Goal: Find specific page/section: Find specific page/section

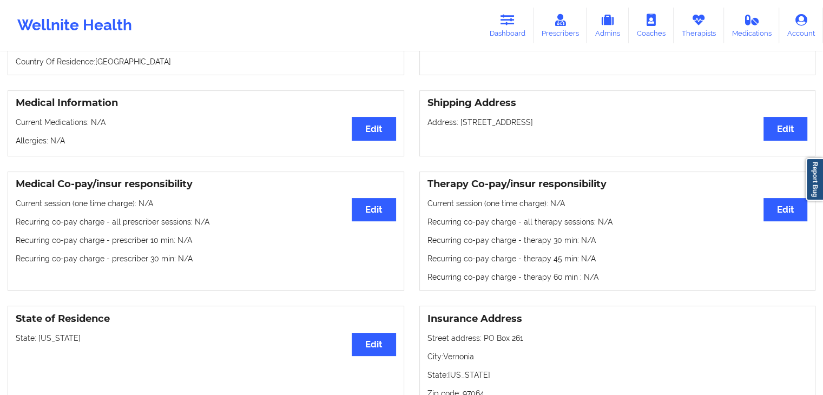
scroll to position [197, 0]
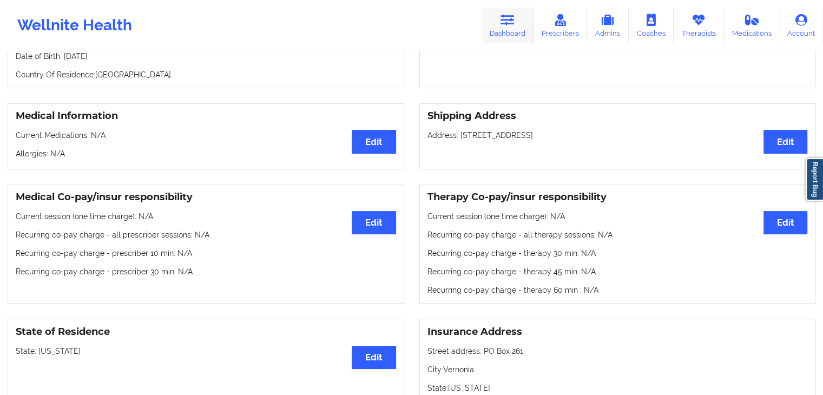
click at [516, 27] on link "Dashboard" at bounding box center [508, 26] width 52 height 36
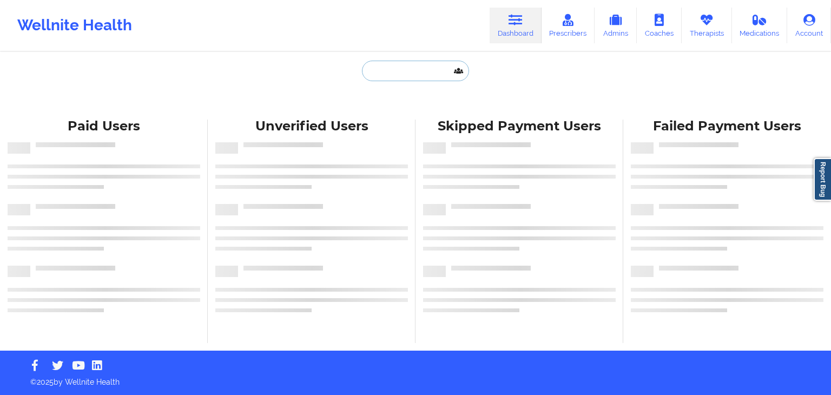
click at [372, 76] on input "text" at bounding box center [415, 71] width 107 height 21
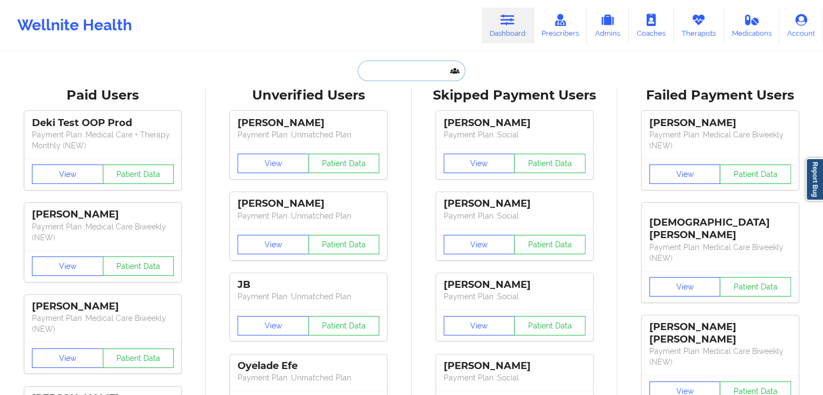
click at [393, 75] on input "text" at bounding box center [411, 71] width 107 height 21
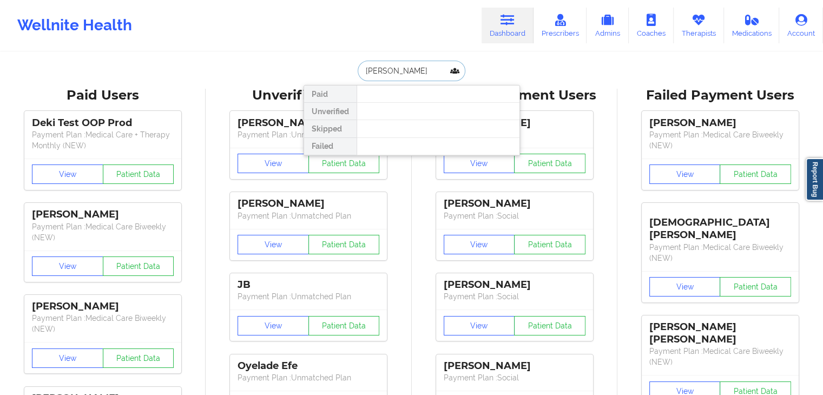
type input "tyrell"
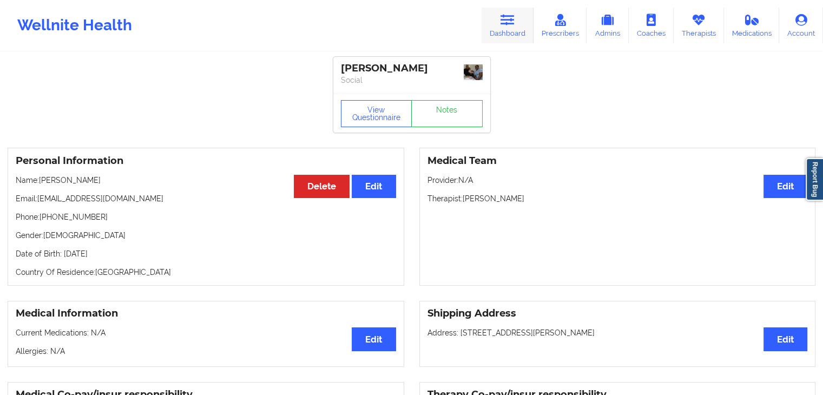
click at [513, 33] on link "Dashboard" at bounding box center [508, 26] width 52 height 36
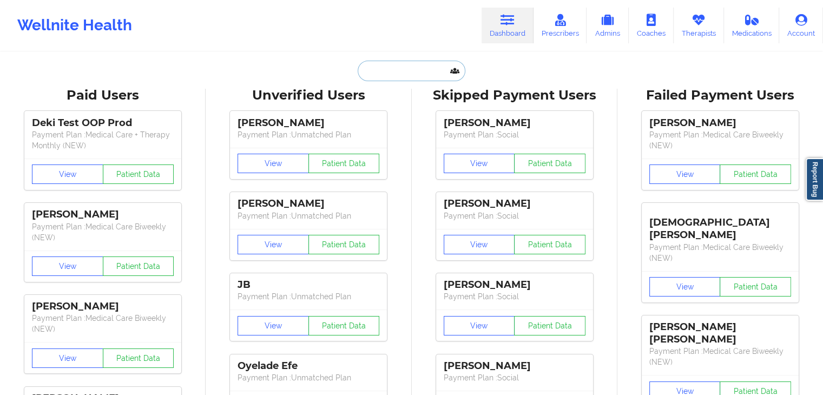
click at [381, 74] on input "text" at bounding box center [411, 71] width 107 height 21
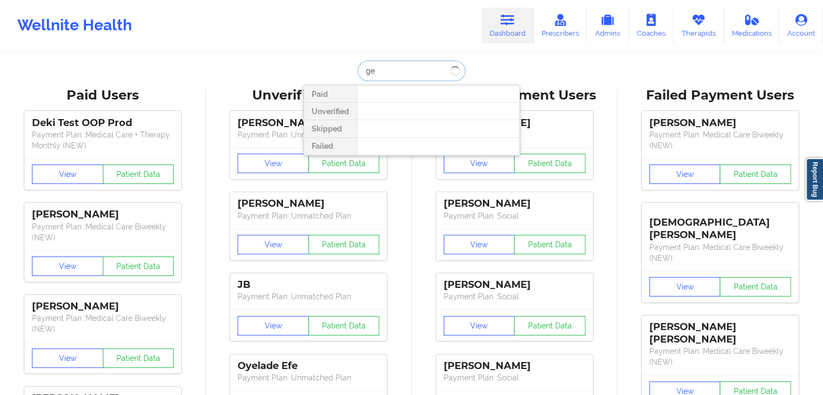
type input "g"
type input "[PERSON_NAME] [PERSON_NAME]"
click at [564, 30] on link "Prescribers" at bounding box center [560, 26] width 54 height 36
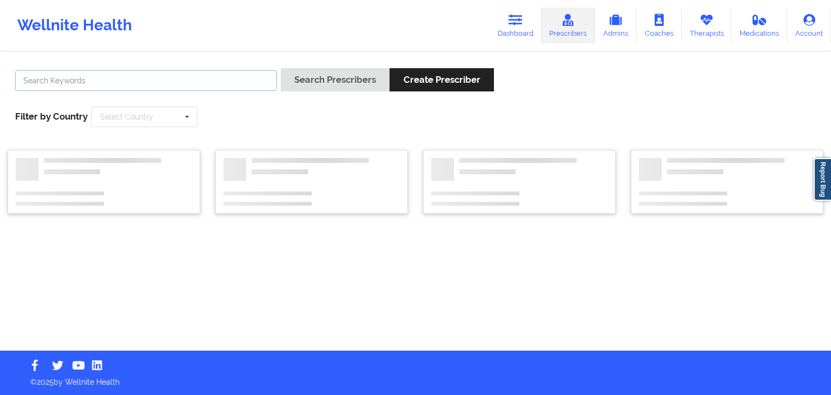
click at [198, 73] on input "text" at bounding box center [146, 80] width 262 height 21
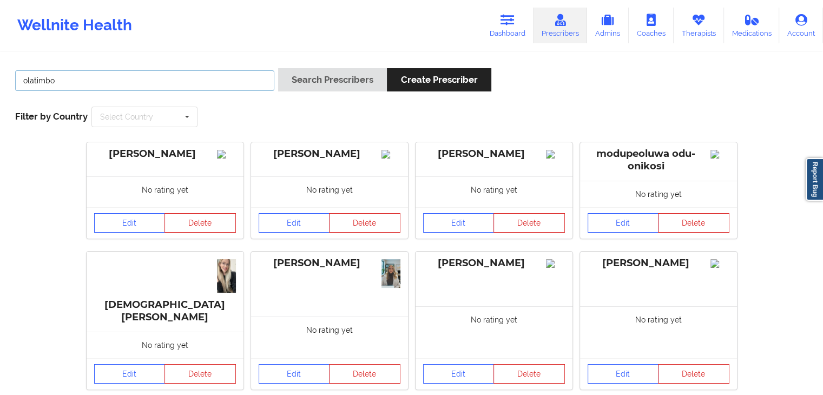
type input "olatimbo"
click at [278, 68] on button "Search Prescribers" at bounding box center [332, 79] width 109 height 23
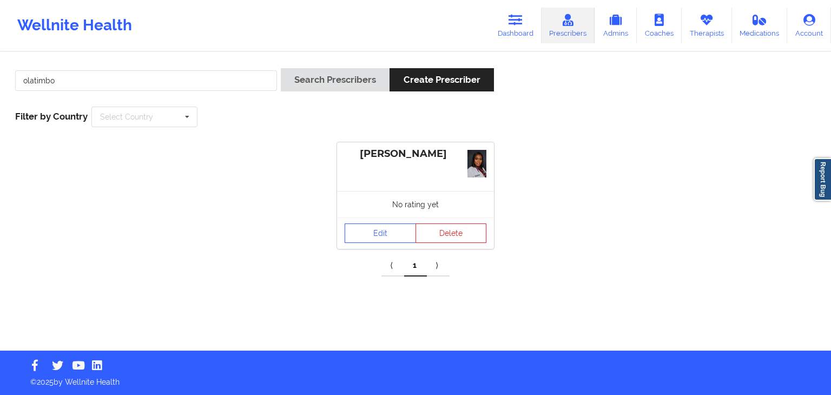
drag, startPoint x: 523, startPoint y: 16, endPoint x: 428, endPoint y: 41, distance: 98.6
click at [523, 16] on icon at bounding box center [516, 20] width 14 height 12
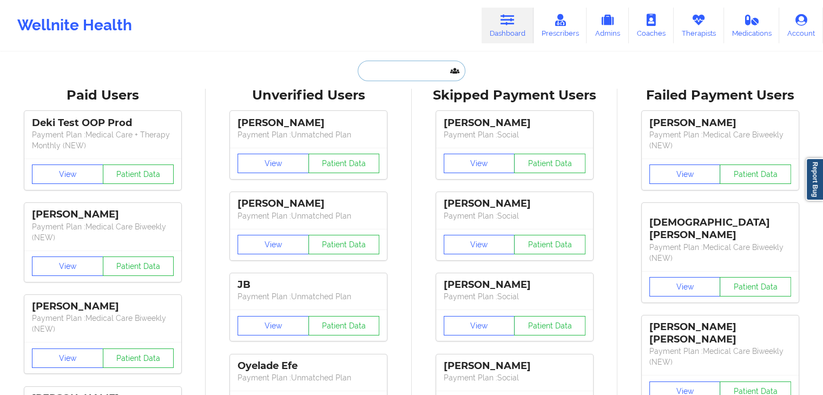
click at [367, 72] on input "text" at bounding box center [411, 71] width 107 height 21
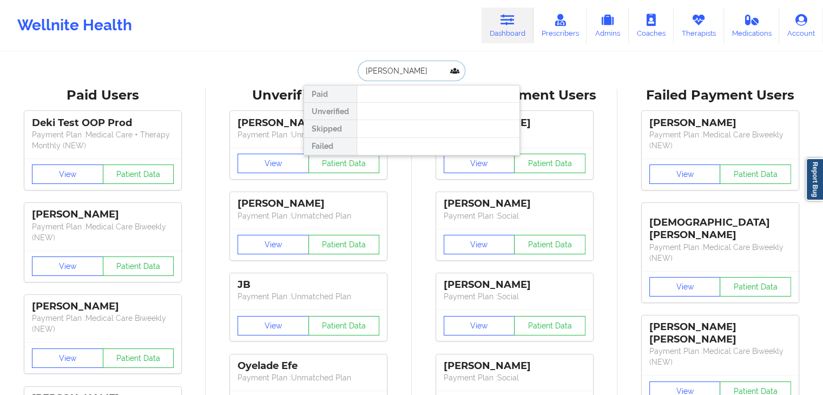
type input "[PERSON_NAME]"
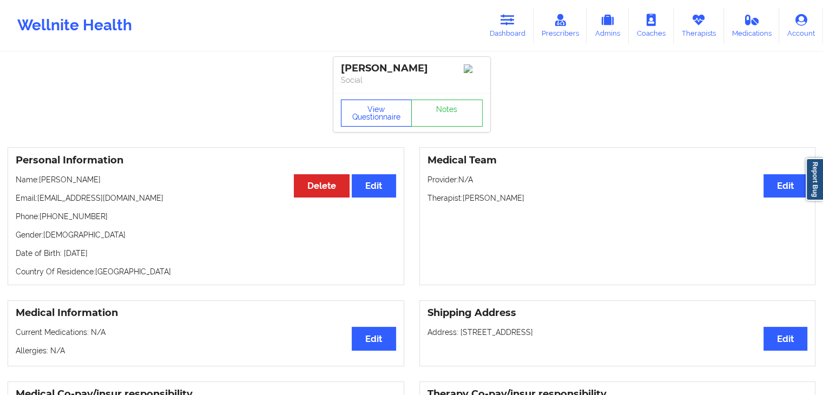
click at [381, 122] on button "View Questionnaire" at bounding box center [376, 113] width 71 height 27
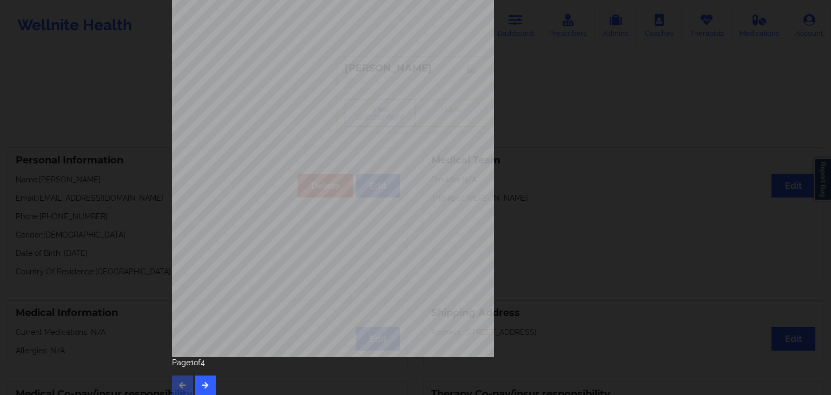
scroll to position [121, 0]
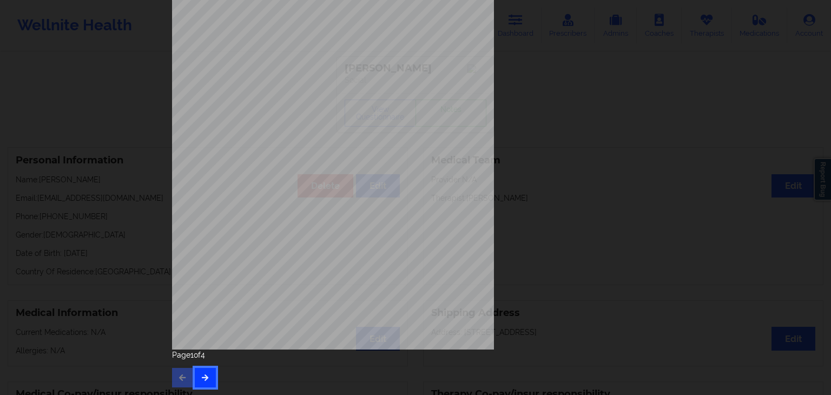
click at [201, 375] on icon "button" at bounding box center [205, 377] width 9 height 6
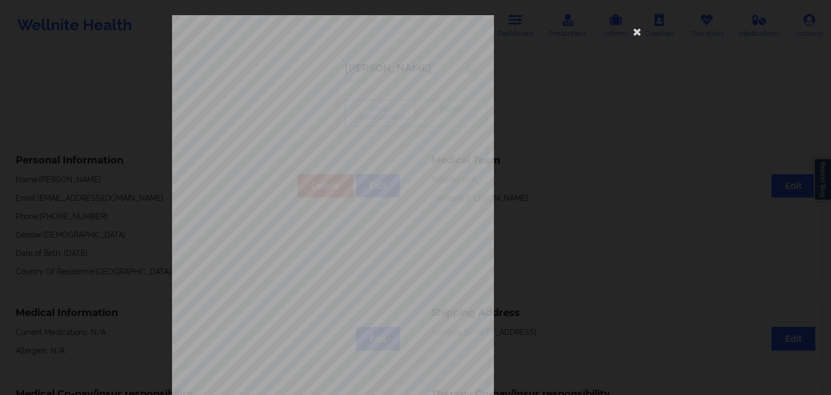
click at [324, 279] on span "Trouble concentrating on things, such as reading the newspaper or watching tele…" at bounding box center [396, 282] width 217 height 6
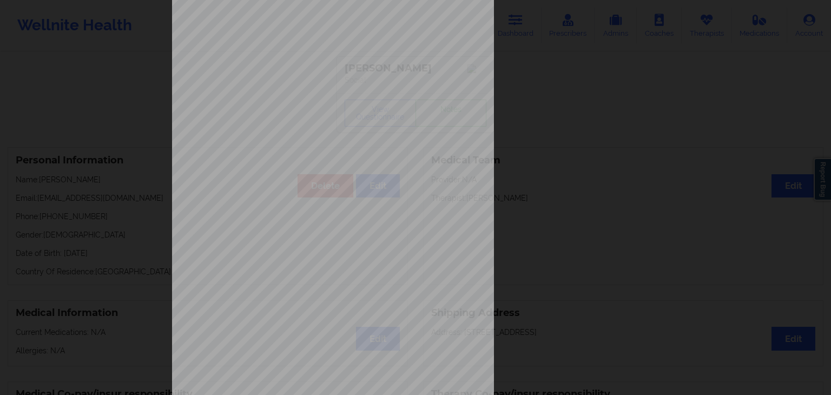
scroll to position [121, 0]
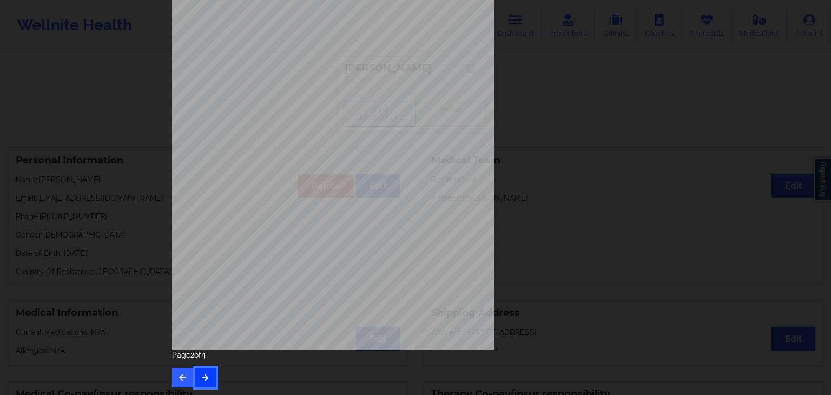
click at [207, 377] on button "button" at bounding box center [205, 377] width 21 height 19
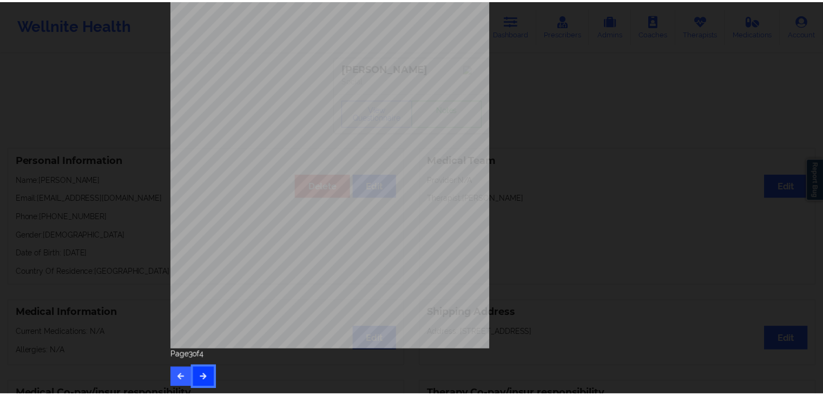
scroll to position [0, 0]
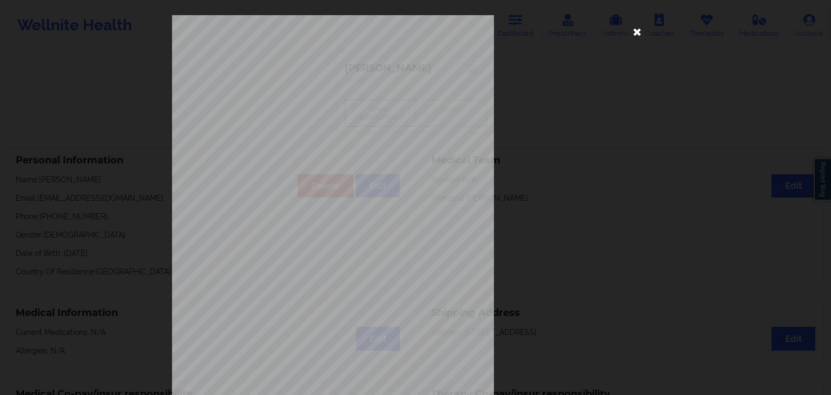
click at [632, 37] on icon at bounding box center [637, 31] width 17 height 17
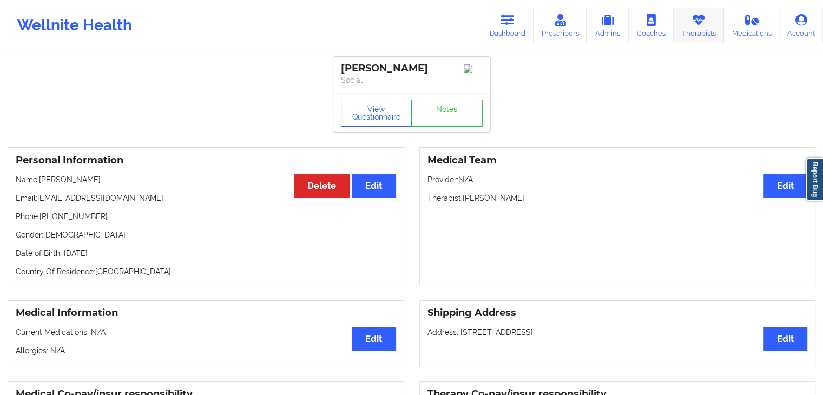
click at [710, 31] on link "Therapists" at bounding box center [699, 26] width 50 height 36
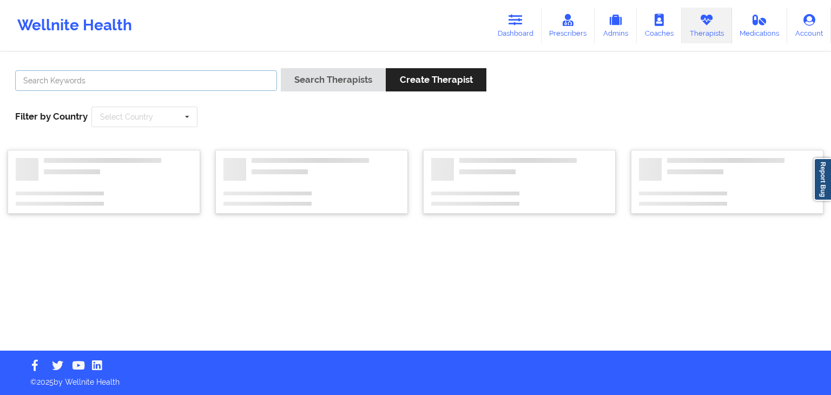
click at [149, 82] on input "text" at bounding box center [146, 80] width 262 height 21
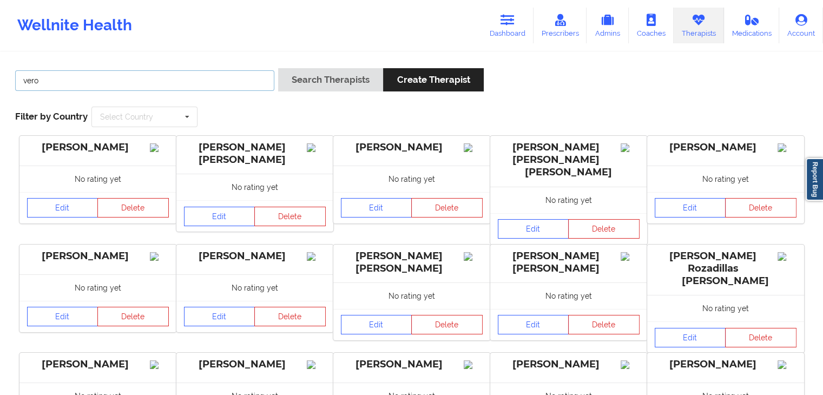
type input "[PERSON_NAME]"
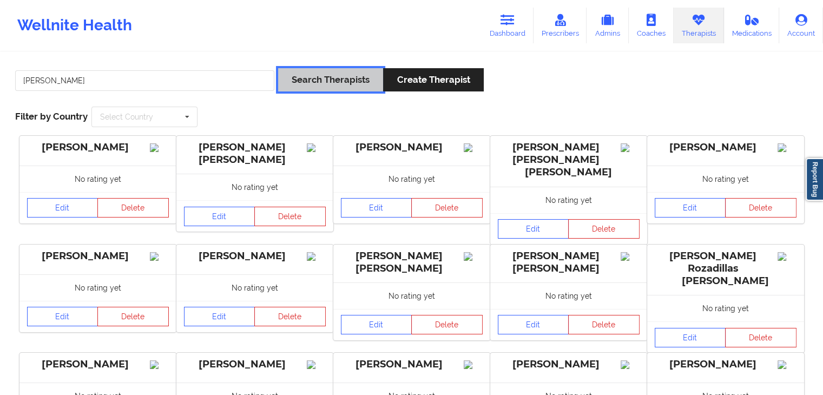
click at [318, 78] on button "Search Therapists" at bounding box center [330, 79] width 105 height 23
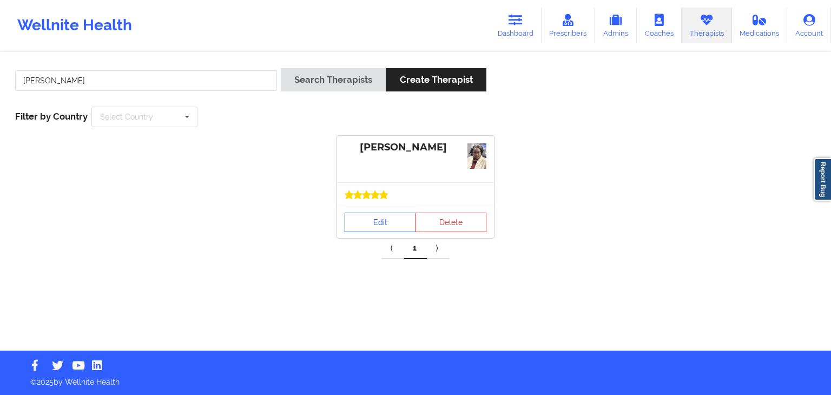
click at [393, 204] on div at bounding box center [415, 194] width 157 height 24
click at [392, 220] on link "Edit" at bounding box center [380, 222] width 71 height 19
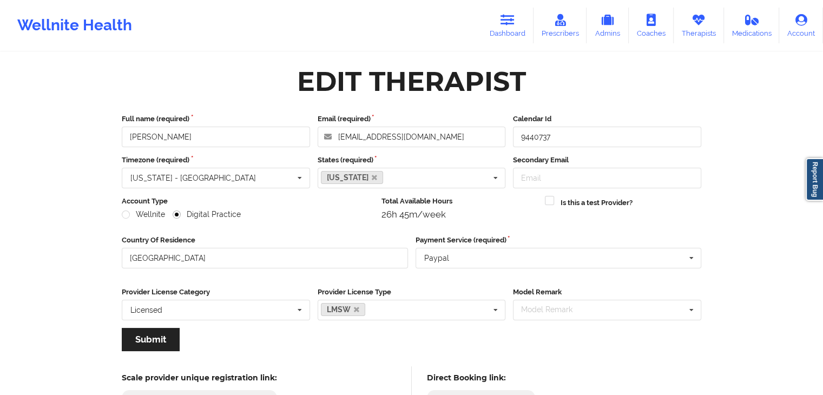
scroll to position [90, 0]
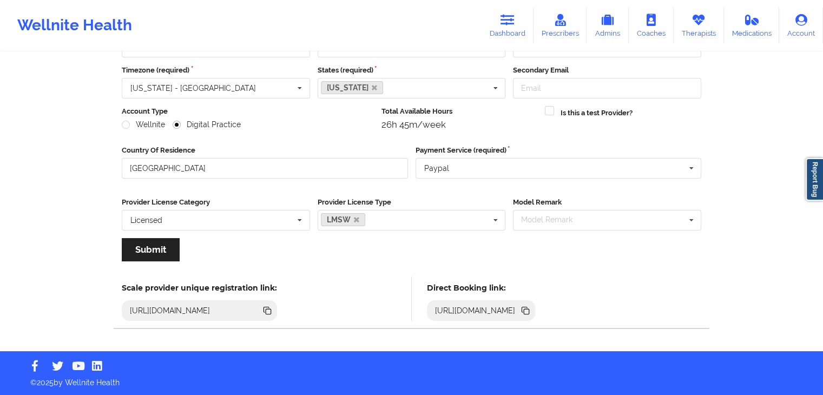
click at [529, 309] on icon at bounding box center [526, 311] width 5 height 5
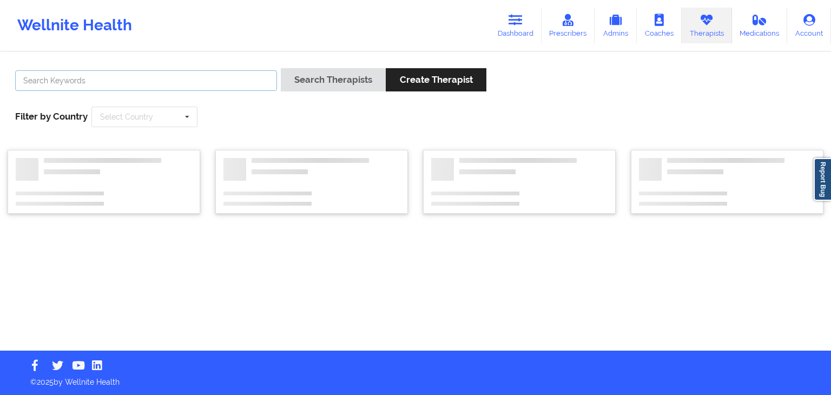
click at [151, 80] on input "text" at bounding box center [146, 80] width 262 height 21
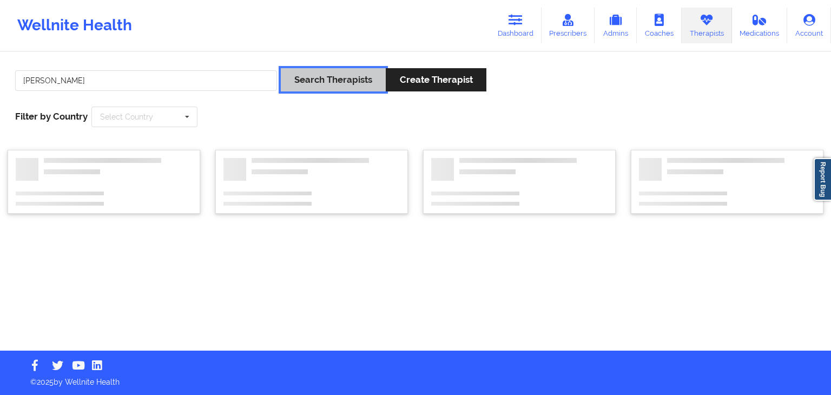
click at [301, 78] on button "Search Therapists" at bounding box center [333, 79] width 105 height 23
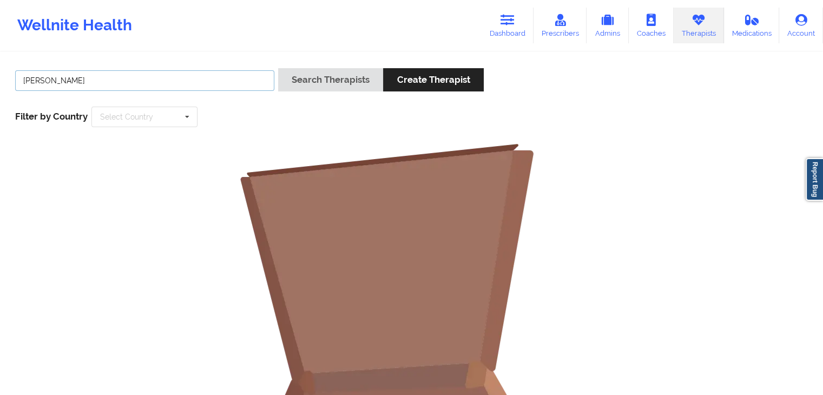
click at [91, 76] on input "[PERSON_NAME]" at bounding box center [144, 80] width 259 height 21
click at [278, 68] on button "Search Therapists" at bounding box center [330, 79] width 105 height 23
type input "[PERSON_NAME]"
click at [278, 68] on button "Search Therapists" at bounding box center [330, 79] width 105 height 23
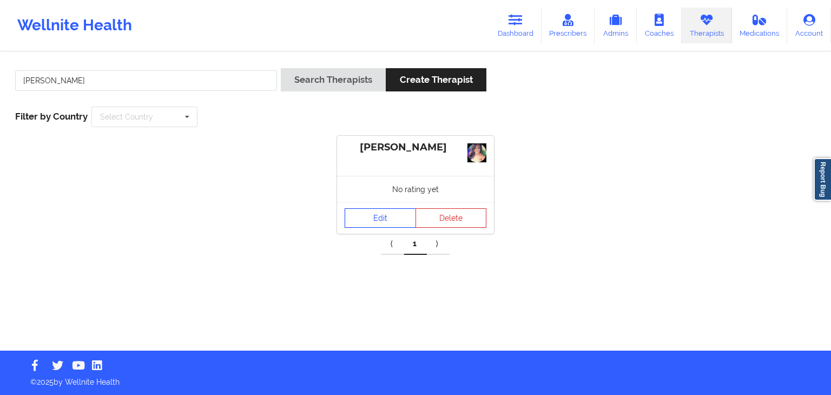
click at [377, 213] on link "Edit" at bounding box center [380, 217] width 71 height 19
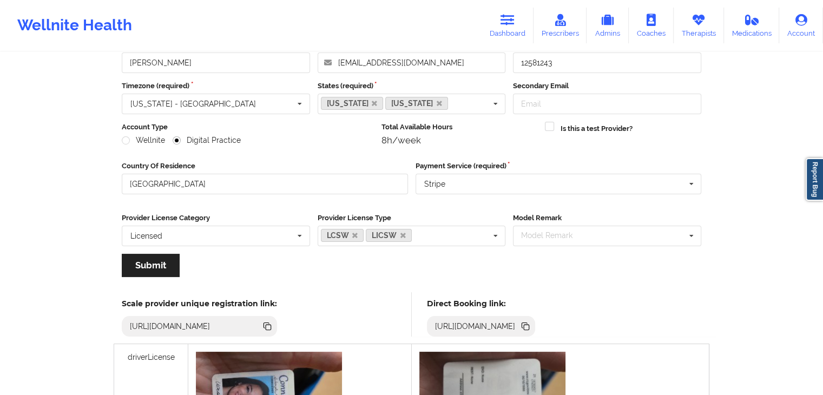
scroll to position [215, 0]
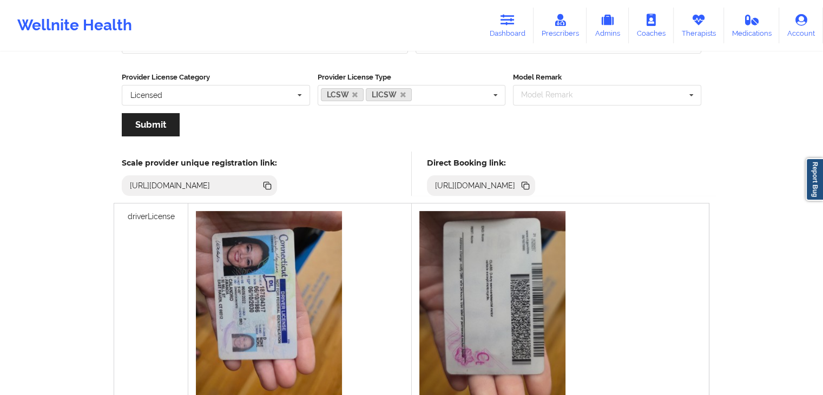
click at [529, 184] on icon at bounding box center [526, 186] width 5 height 5
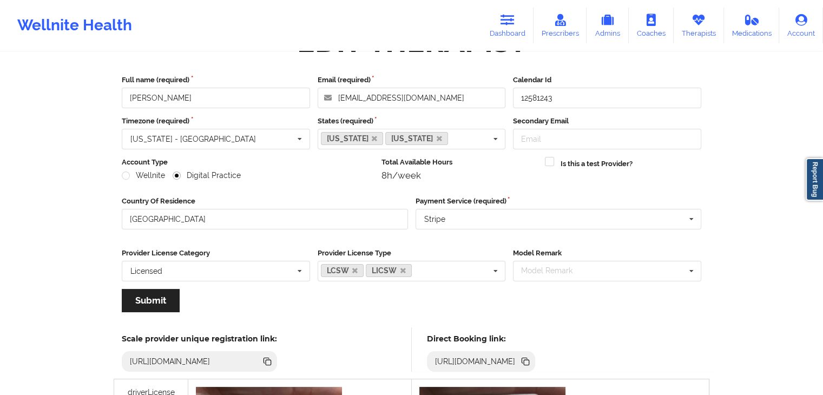
scroll to position [44, 0]
